Goal: Task Accomplishment & Management: Manage account settings

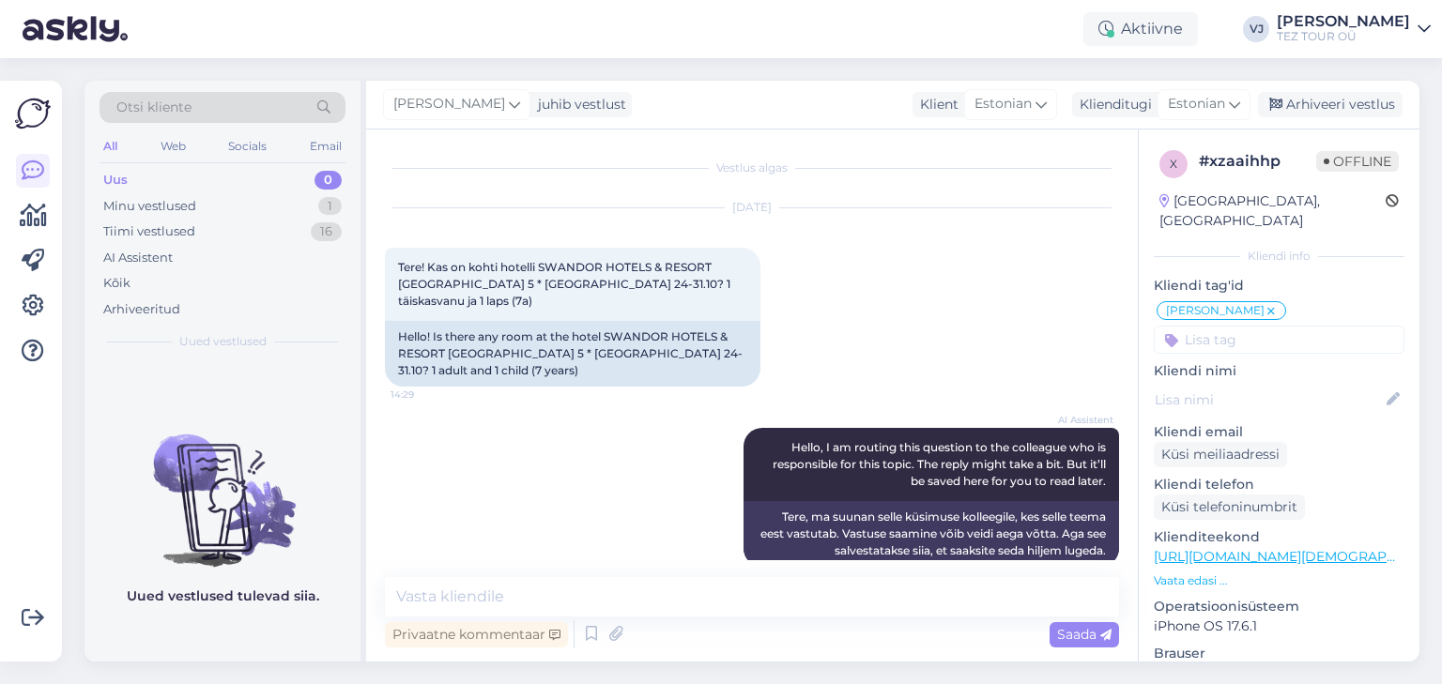
scroll to position [222, 0]
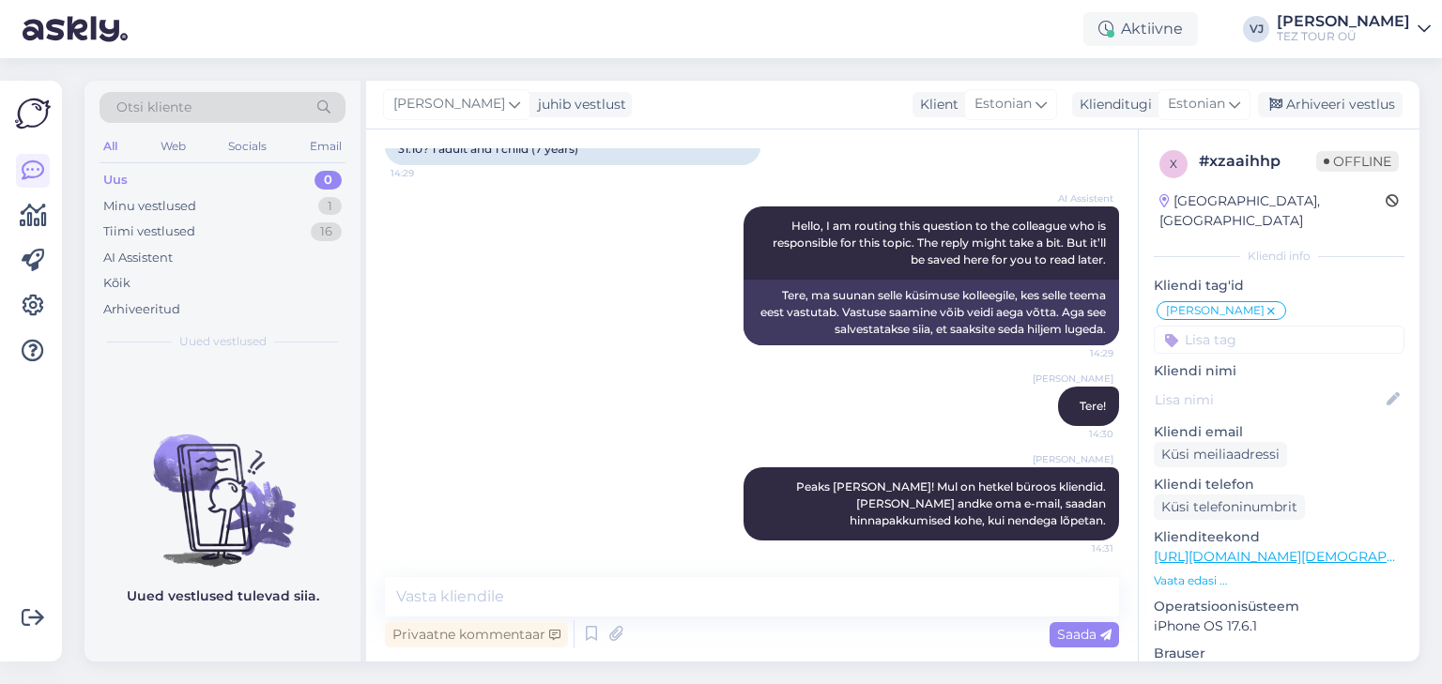
click at [494, 332] on div "AI Assistent Hello, I am routing this question to the colleague who is responsi…" at bounding box center [752, 276] width 734 height 180
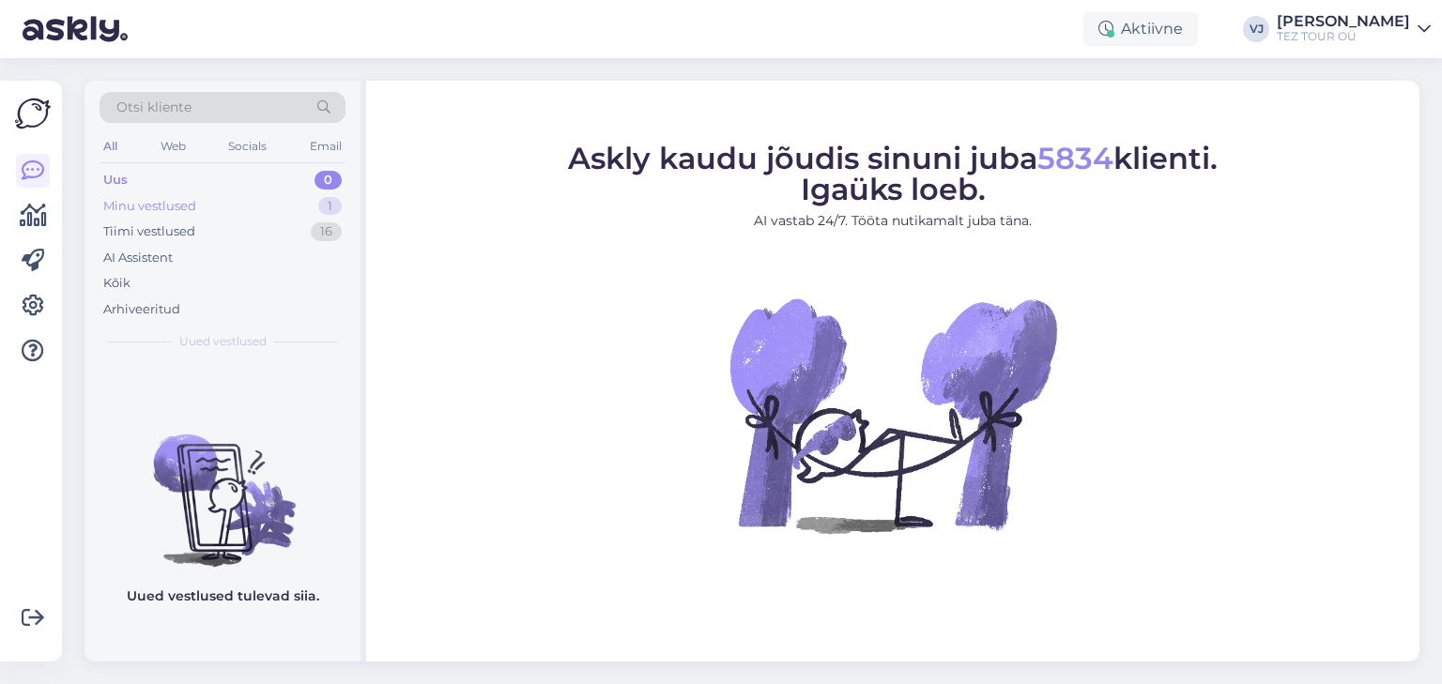
click at [258, 211] on div "Minu vestlused 1" at bounding box center [222, 206] width 246 height 26
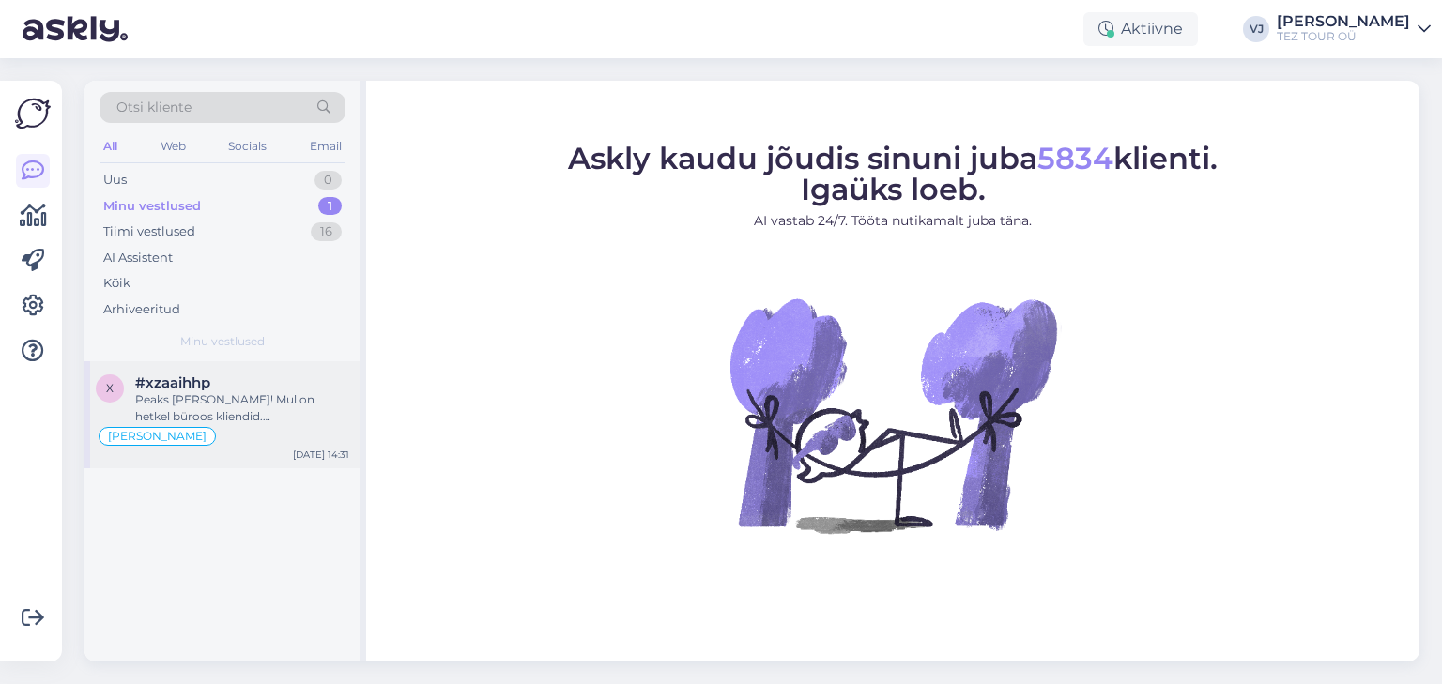
click at [213, 403] on div "Peaks [PERSON_NAME]! Mul on hetkel büroos kliendid. [PERSON_NAME] andke oma e-m…" at bounding box center [242, 408] width 214 height 34
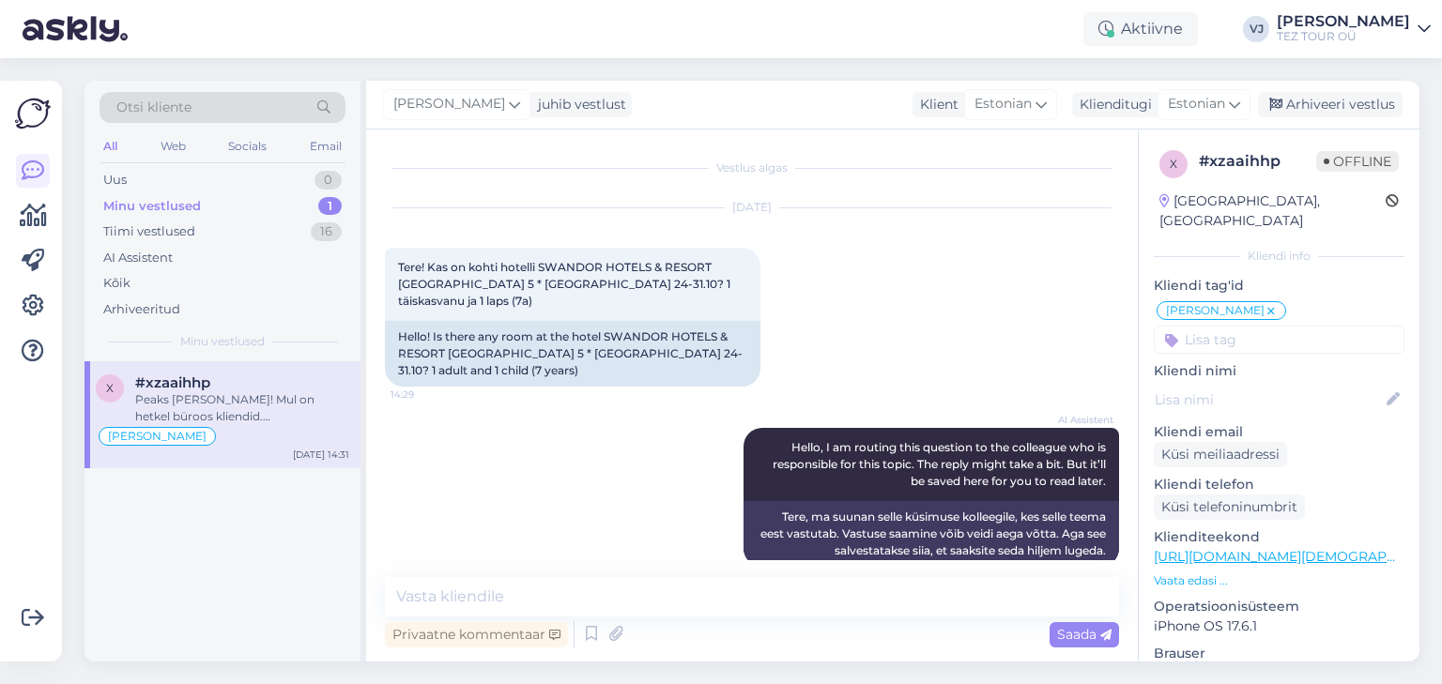
scroll to position [222, 0]
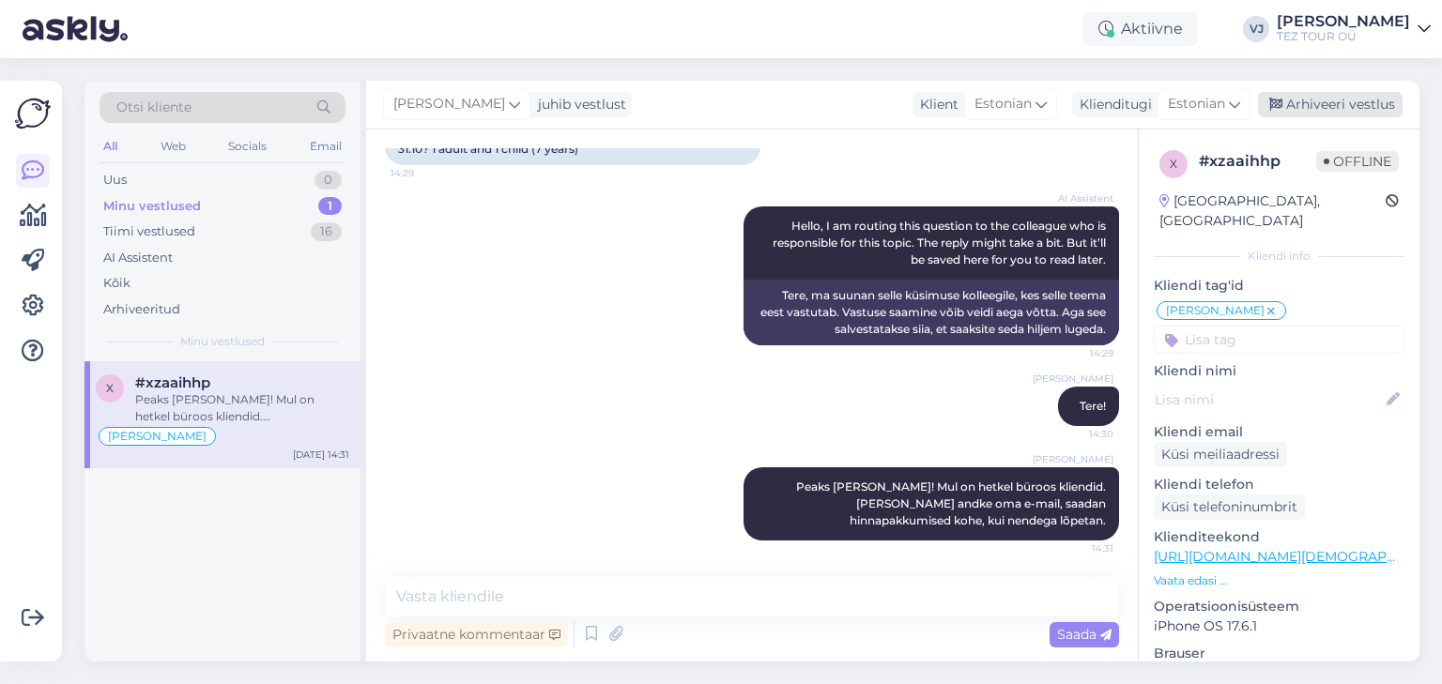
click at [1339, 107] on div "Arhiveeri vestlus" at bounding box center [1330, 104] width 145 height 25
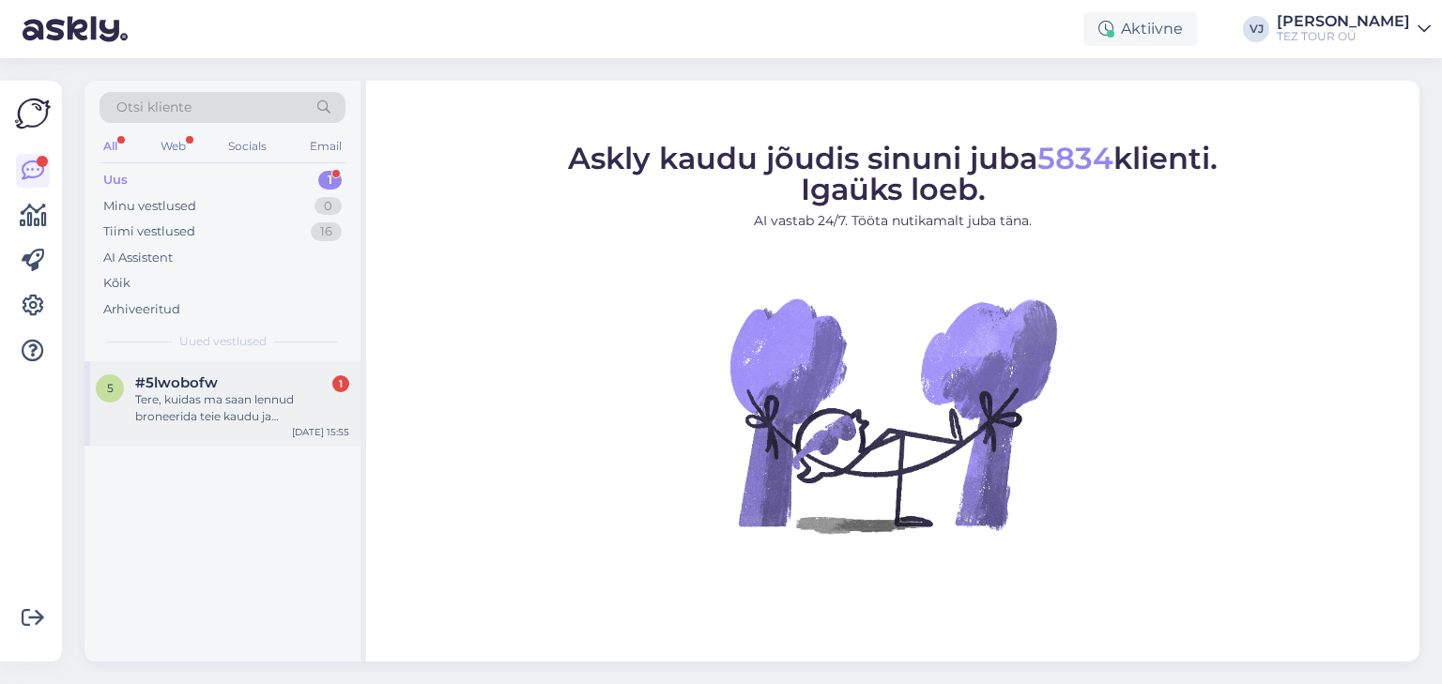
click at [186, 375] on span "#5lwobofw" at bounding box center [176, 383] width 83 height 17
